Goal: Check status: Check status

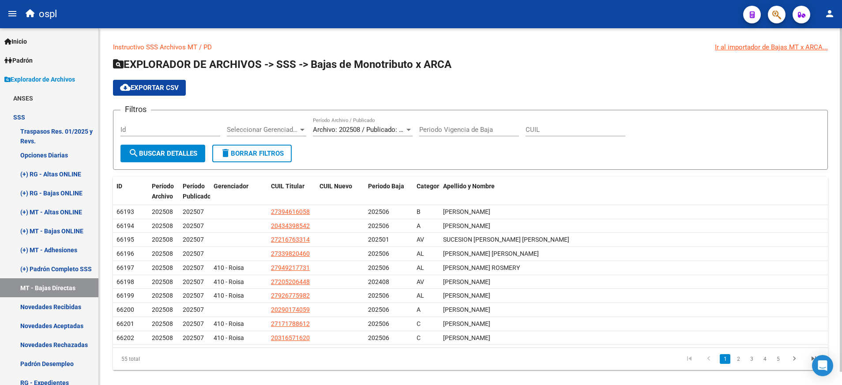
click at [160, 125] on div "Id" at bounding box center [170, 126] width 100 height 19
click at [407, 131] on div at bounding box center [408, 130] width 4 height 2
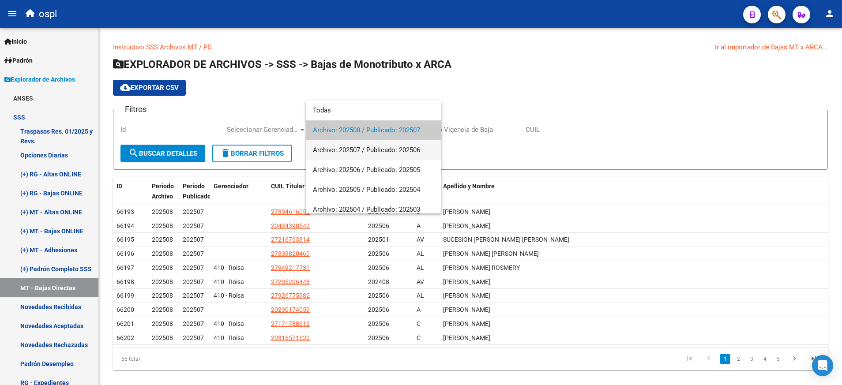
click at [402, 149] on span "Archivo: 202507 / Publicado: 202506" at bounding box center [373, 150] width 121 height 20
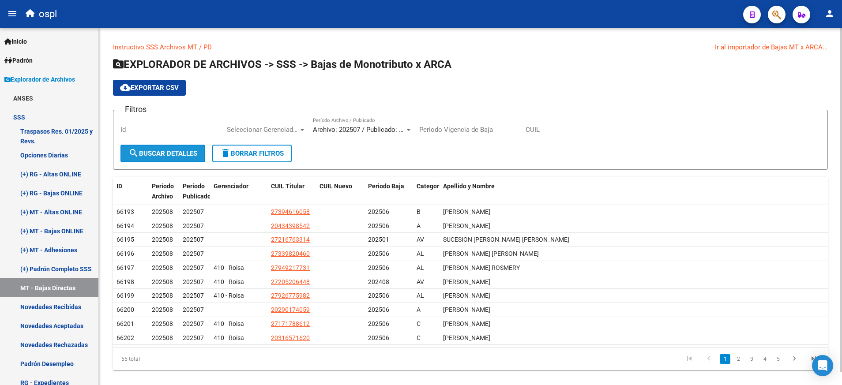
click at [176, 151] on span "search Buscar Detalles" at bounding box center [162, 154] width 69 height 8
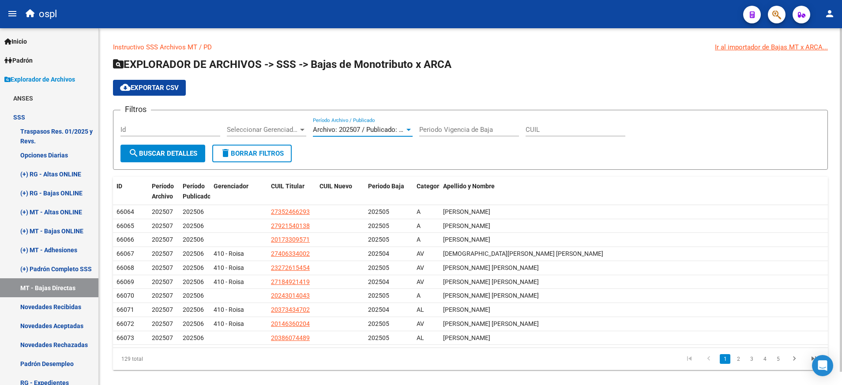
click at [406, 129] on div at bounding box center [409, 129] width 8 height 7
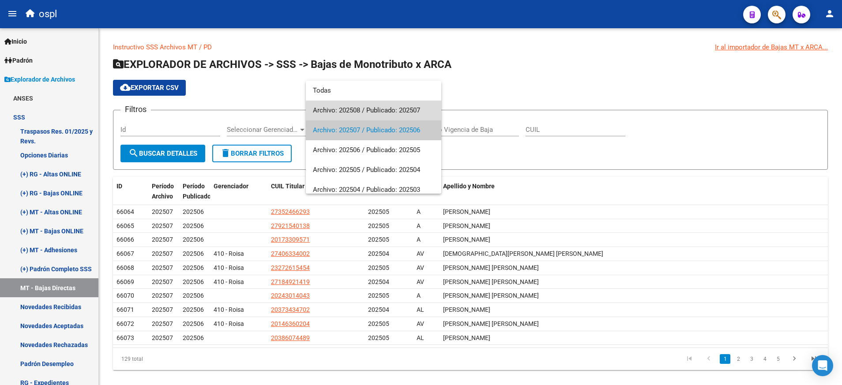
click at [394, 111] on span "Archivo: 202508 / Publicado: 202507" at bounding box center [373, 111] width 121 height 20
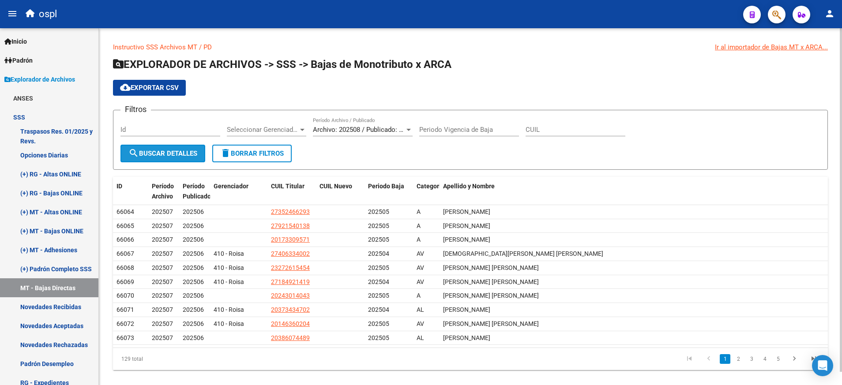
click at [188, 148] on button "search Buscar Detalles" at bounding box center [162, 154] width 85 height 18
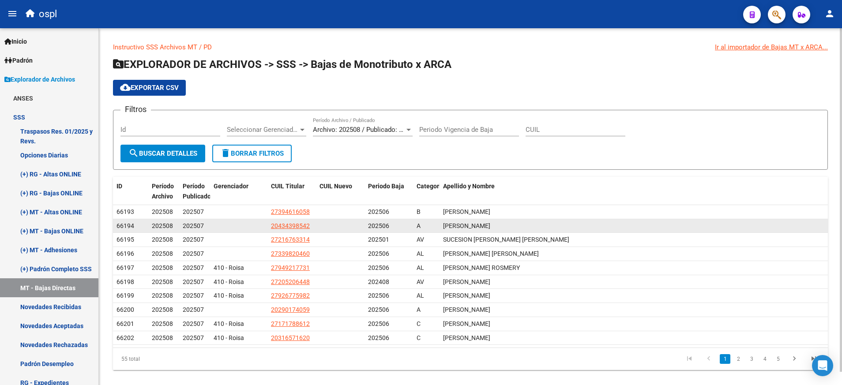
scroll to position [14, 0]
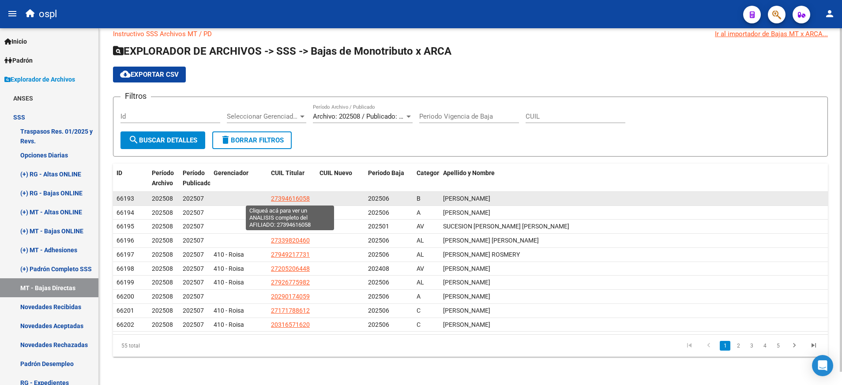
click at [295, 199] on span "27394616058" at bounding box center [290, 198] width 39 height 7
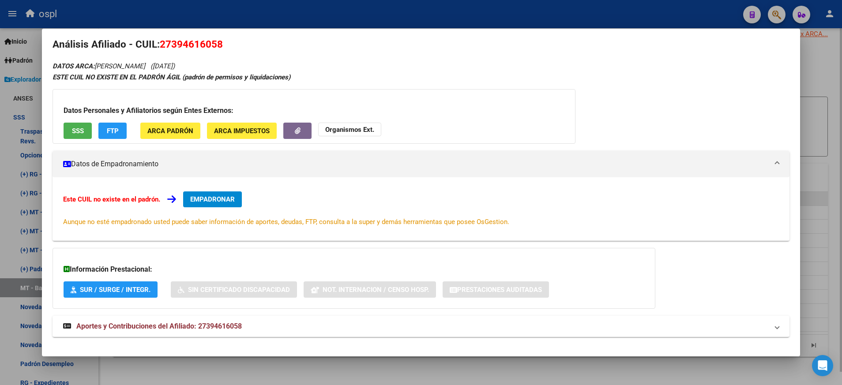
scroll to position [9, 0]
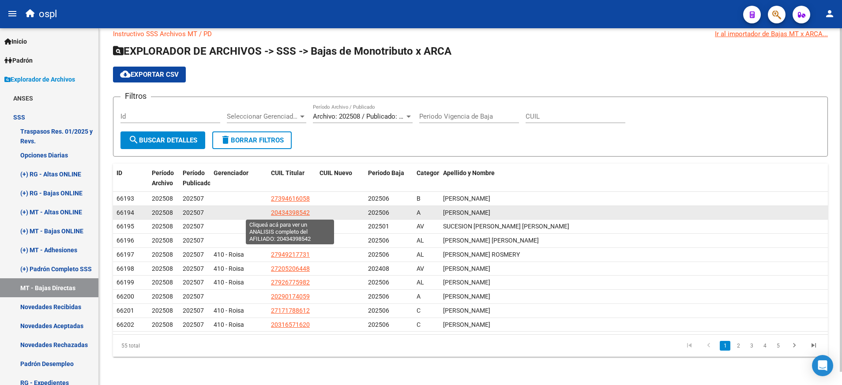
click at [294, 210] on span "20434398542" at bounding box center [290, 212] width 39 height 7
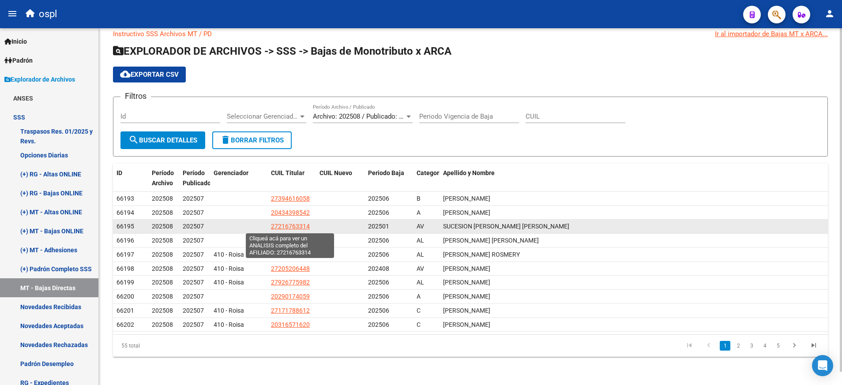
click at [302, 229] on span "27216763314" at bounding box center [290, 226] width 39 height 7
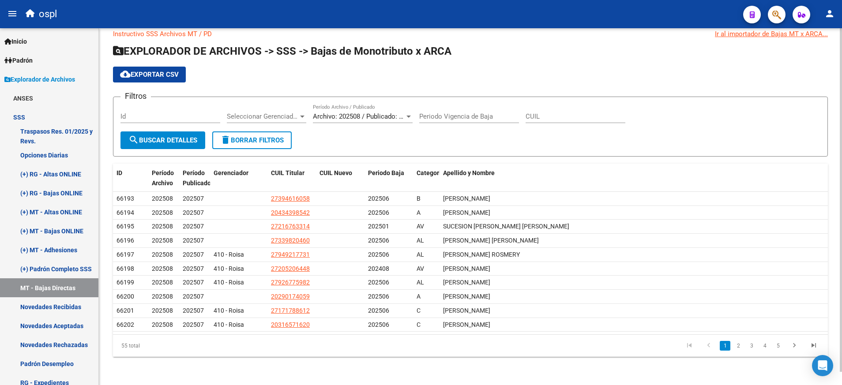
click at [410, 121] on div "Archivo: 202508 / Publicado: 202507 Período Archivo / Publicado" at bounding box center [363, 113] width 100 height 19
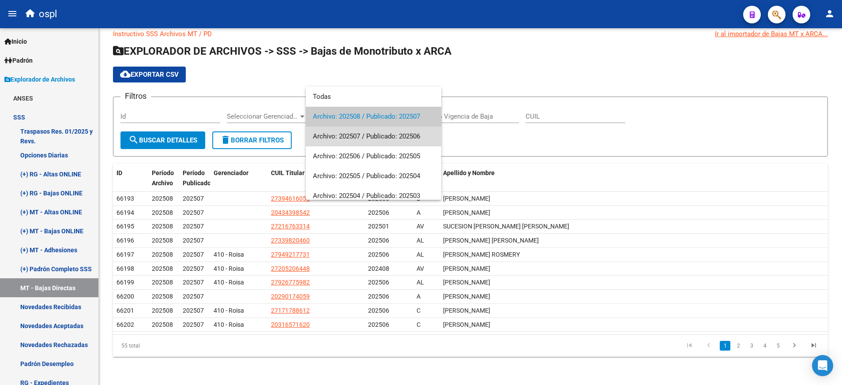
click at [406, 133] on span "Archivo: 202507 / Publicado: 202506" at bounding box center [373, 137] width 121 height 20
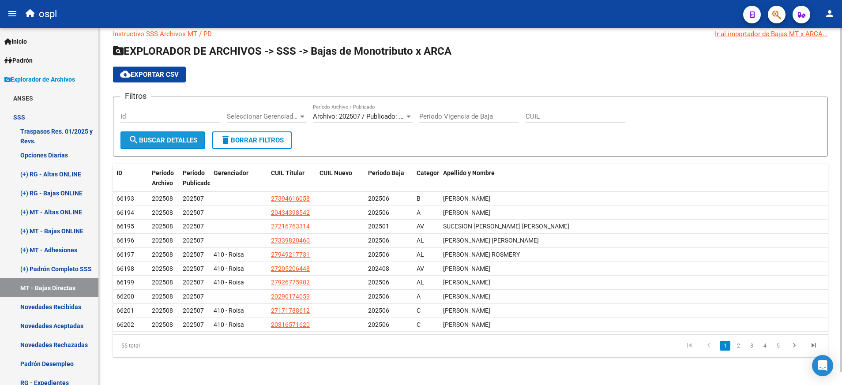
click at [179, 139] on span "search Buscar Detalles" at bounding box center [162, 140] width 69 height 8
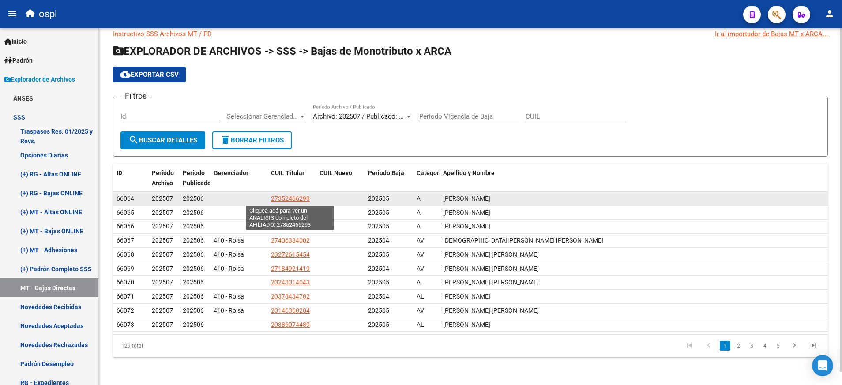
click at [305, 198] on span "27352466293" at bounding box center [290, 198] width 39 height 7
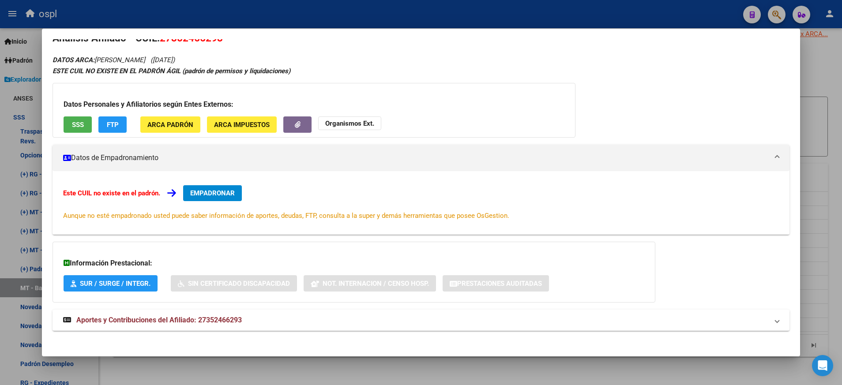
scroll to position [22, 0]
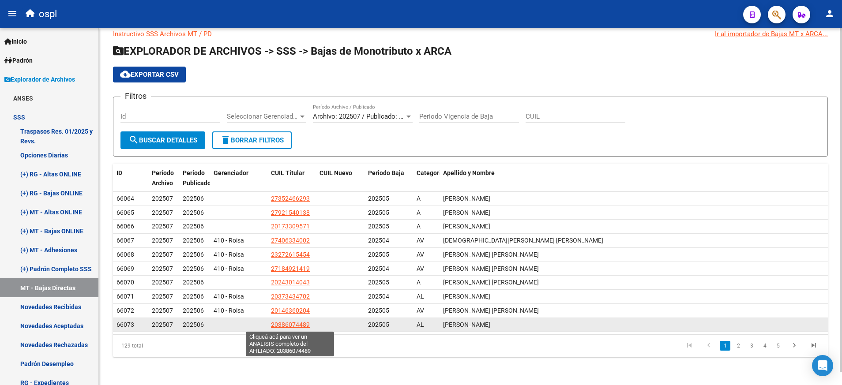
click at [294, 326] on span "20386074489" at bounding box center [290, 324] width 39 height 7
type textarea "20386074489"
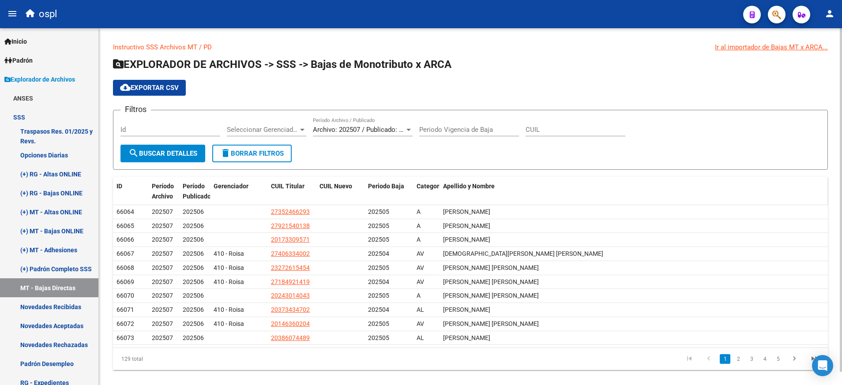
scroll to position [14, 0]
